Goal: Find specific page/section: Find specific page/section

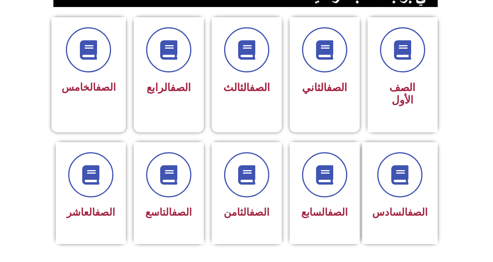
scroll to position [234, 0]
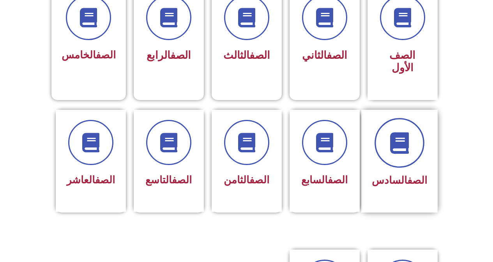
click at [397, 142] on span at bounding box center [399, 143] width 50 height 50
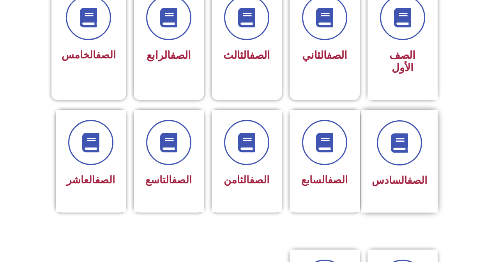
click at [404, 156] on div "الصف السادس" at bounding box center [399, 155] width 55 height 70
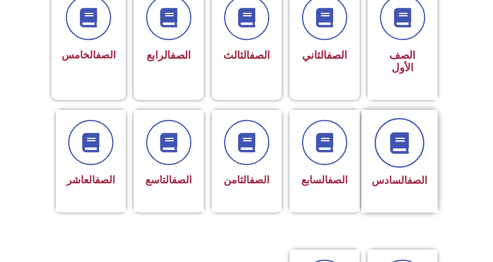
click at [401, 132] on icon at bounding box center [398, 142] width 21 height 21
click at [394, 132] on icon at bounding box center [398, 142] width 21 height 21
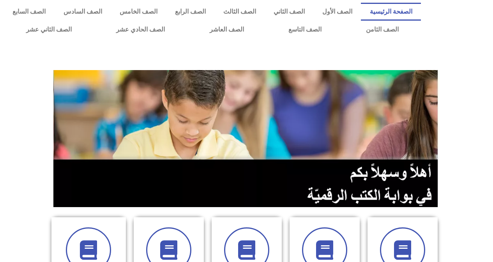
scroll to position [0, 0]
